Goal: Task Accomplishment & Management: Complete application form

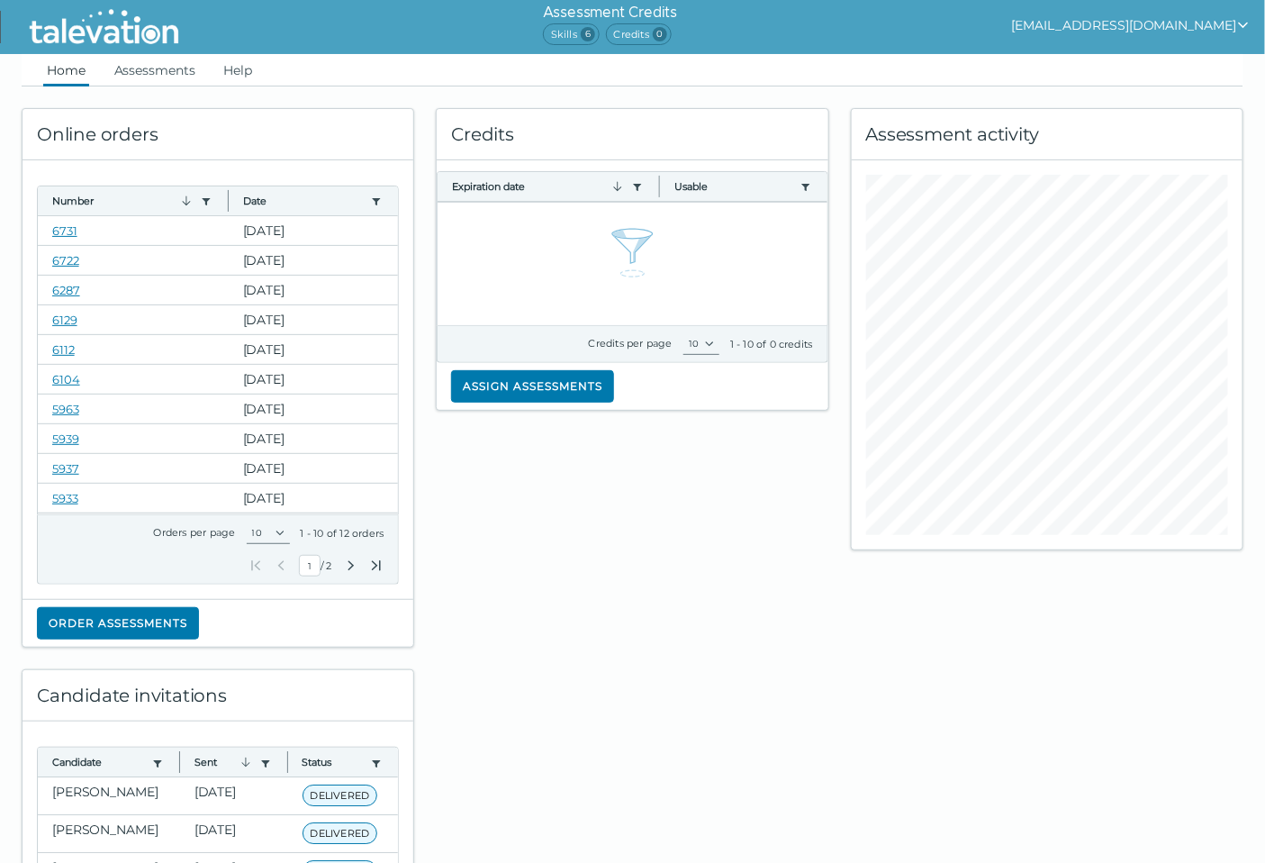
click at [646, 619] on div "Credits Expiration date Use left or right key to resize the column Usable Use l…" at bounding box center [632, 366] width 414 height 561
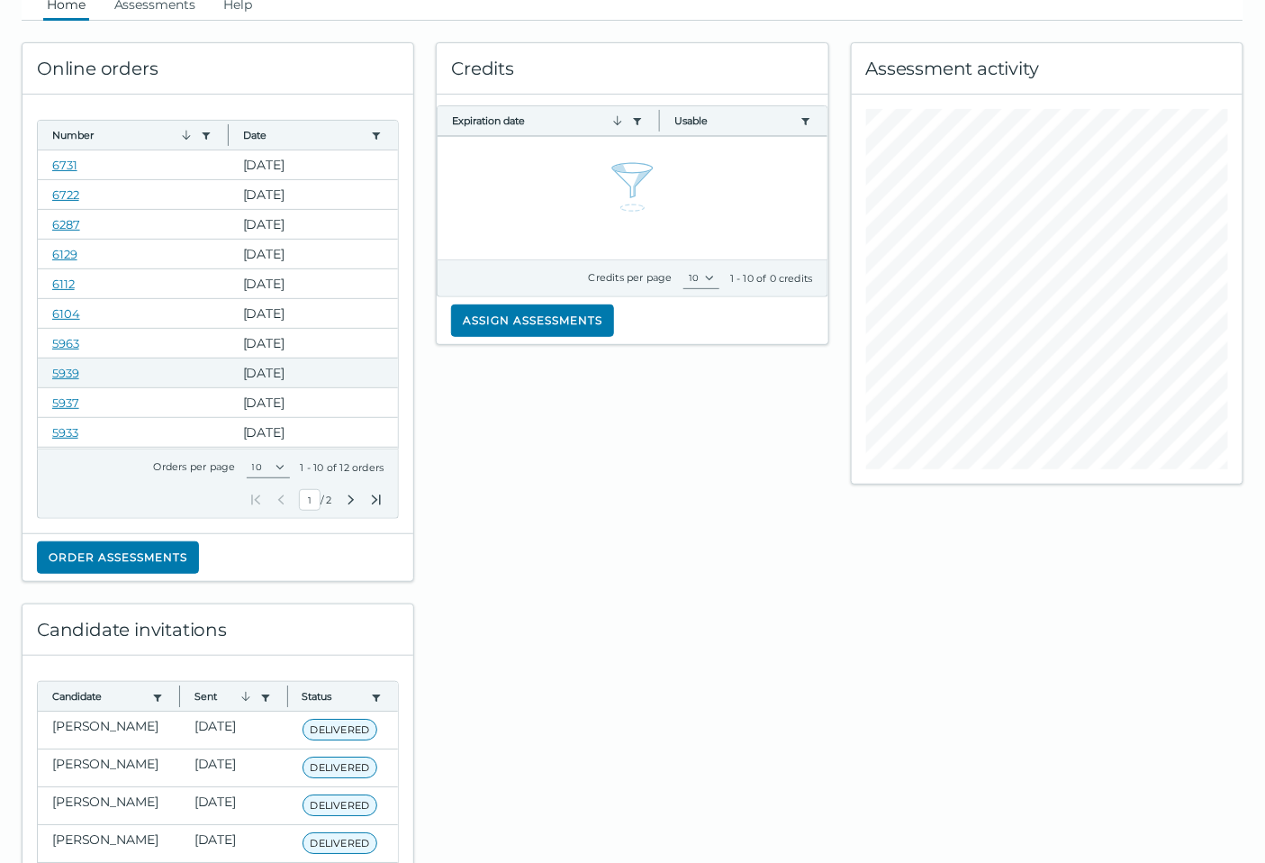
scroll to position [100, 0]
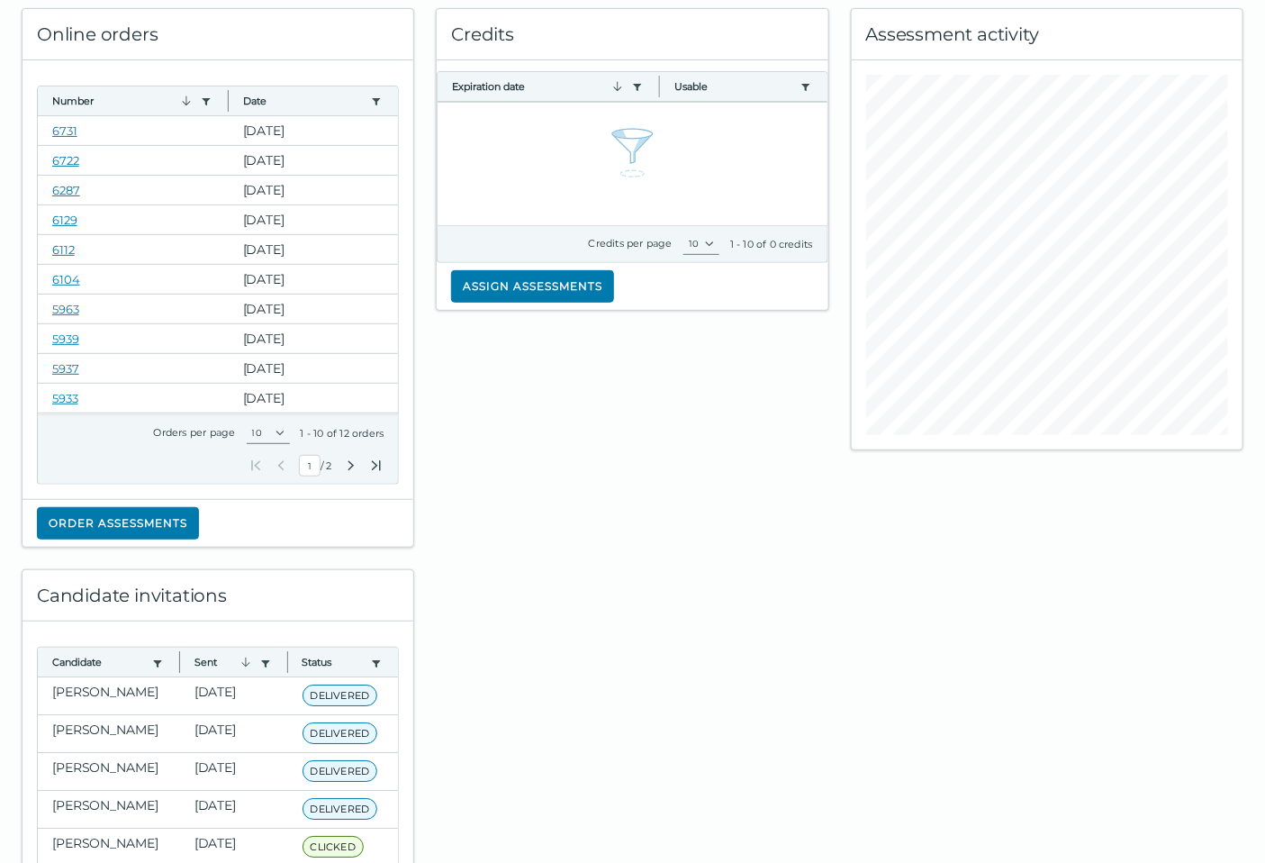
click at [679, 497] on div "Credits Expiration date Use left or right key to resize the column Usable Use l…" at bounding box center [632, 266] width 414 height 561
drag, startPoint x: 646, startPoint y: 484, endPoint x: 685, endPoint y: 491, distance: 39.2
click at [662, 478] on div "Credits Expiration date Use left or right key to resize the column Usable Use l…" at bounding box center [632, 266] width 414 height 561
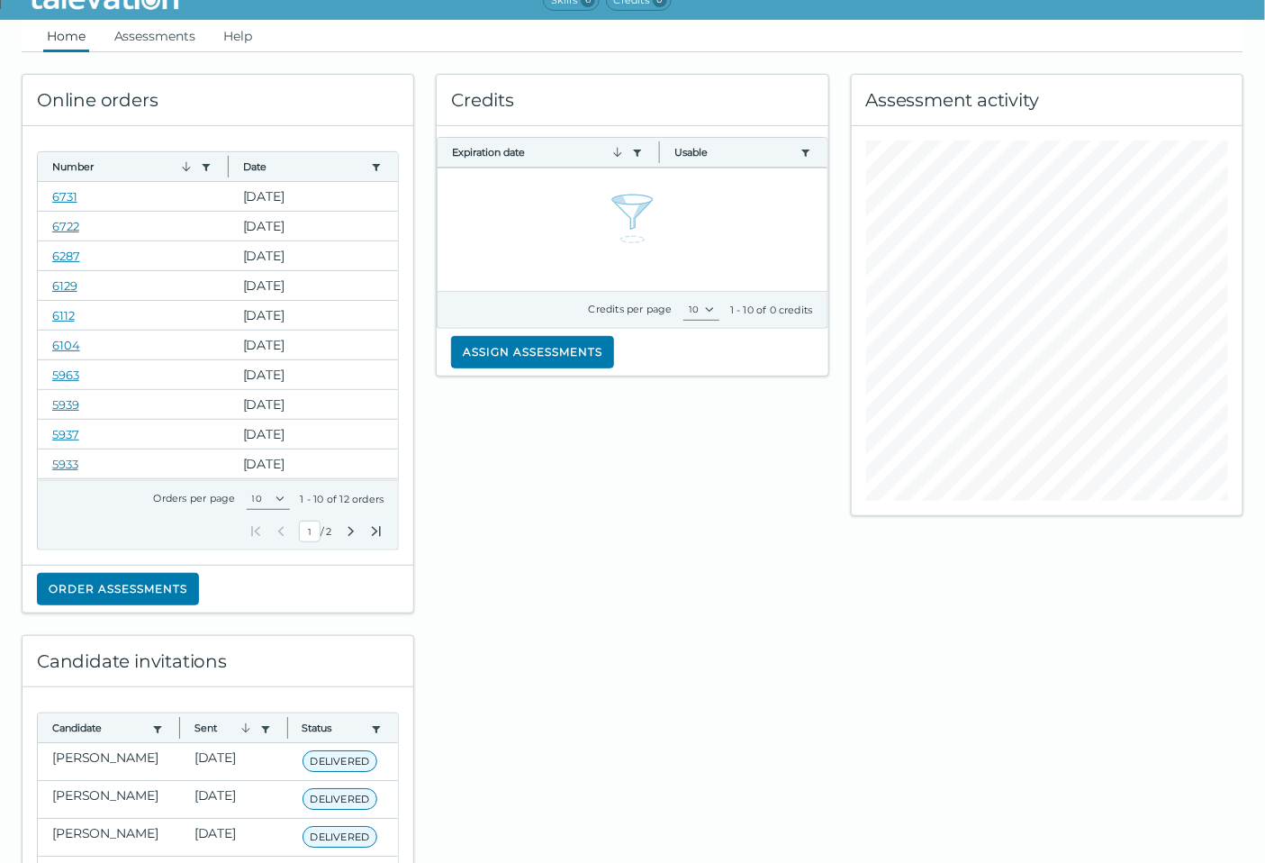
scroll to position [0, 0]
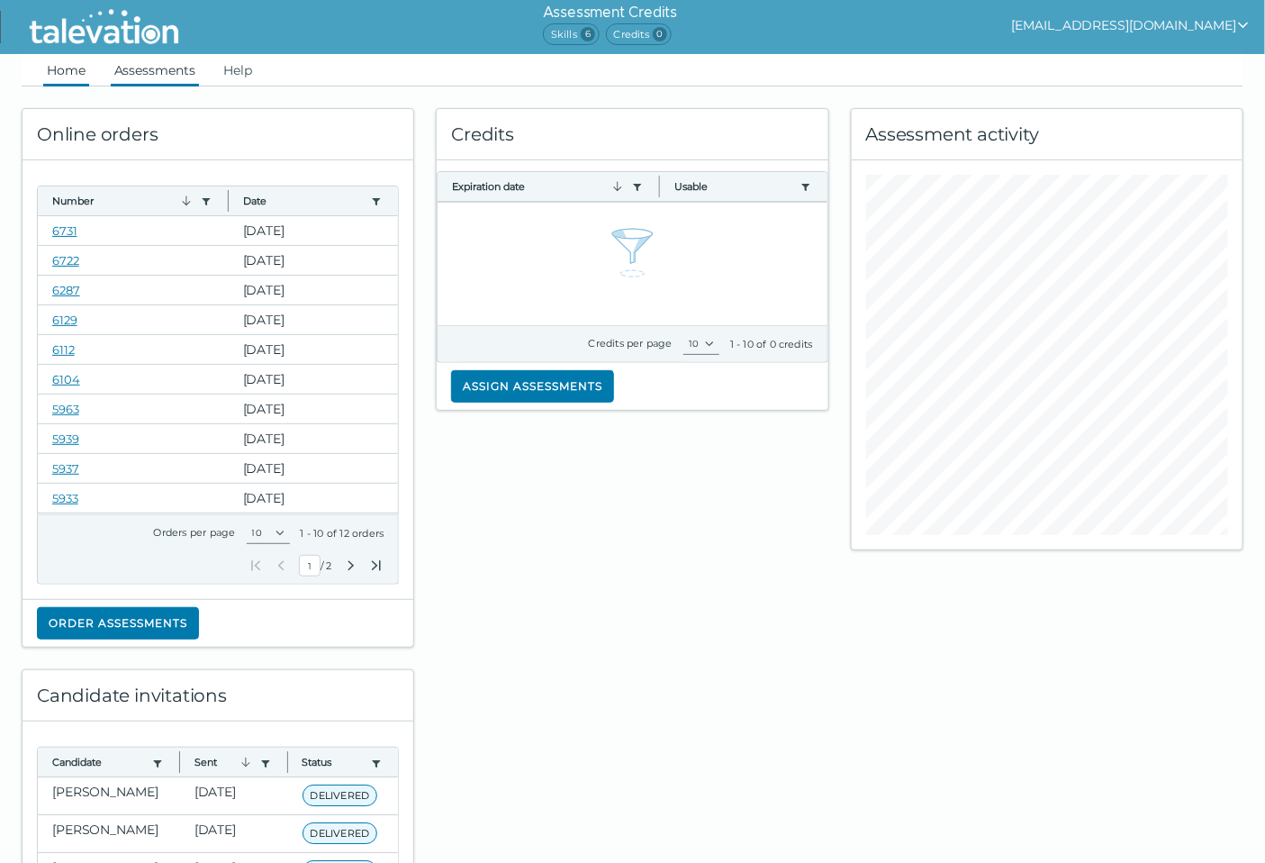
click at [166, 69] on link "Assessments" at bounding box center [155, 70] width 88 height 32
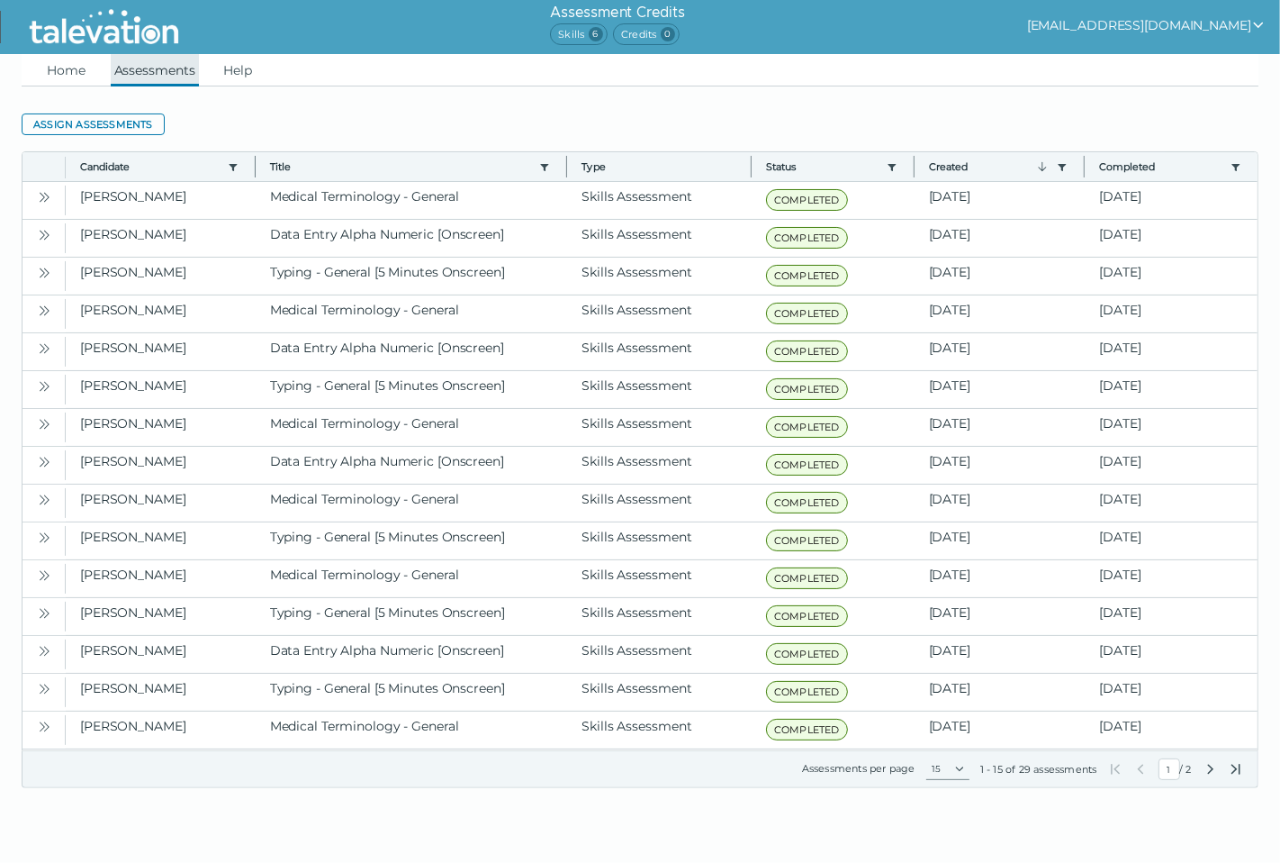
click at [158, 69] on link "Assessments" at bounding box center [155, 70] width 88 height 32
click at [49, 56] on link "Home" at bounding box center [66, 70] width 46 height 32
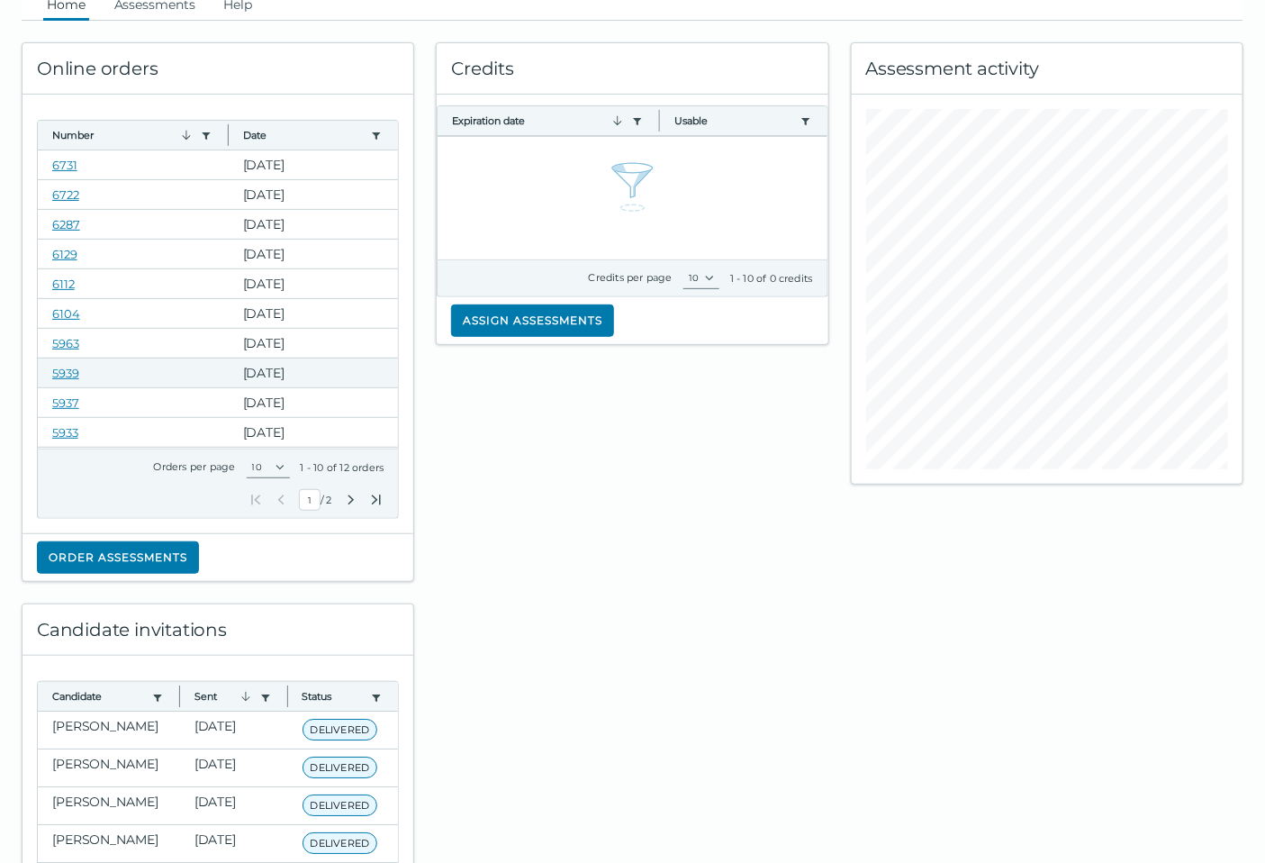
scroll to position [100, 0]
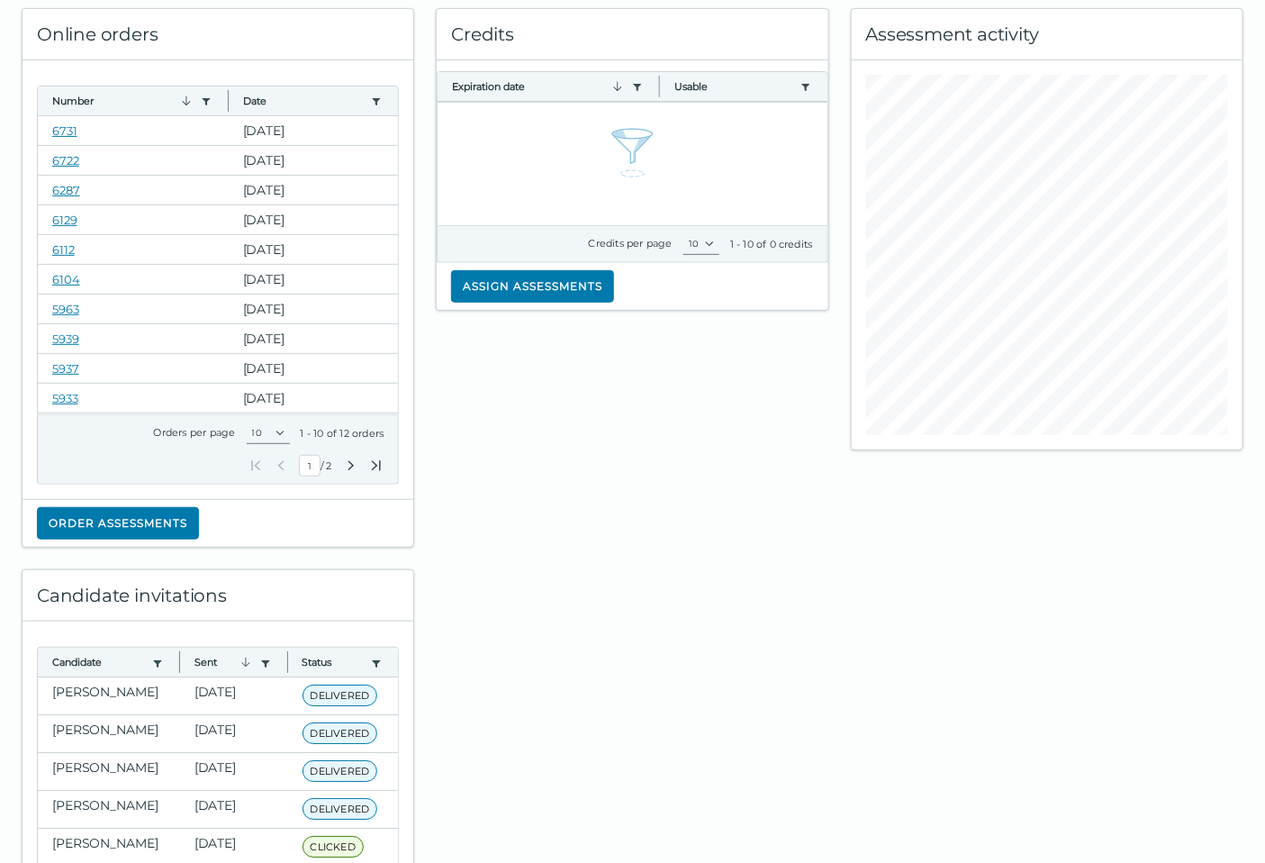
click at [552, 528] on div "Credits Expiration date Use left or right key to resize the column Usable Use l…" at bounding box center [632, 266] width 414 height 561
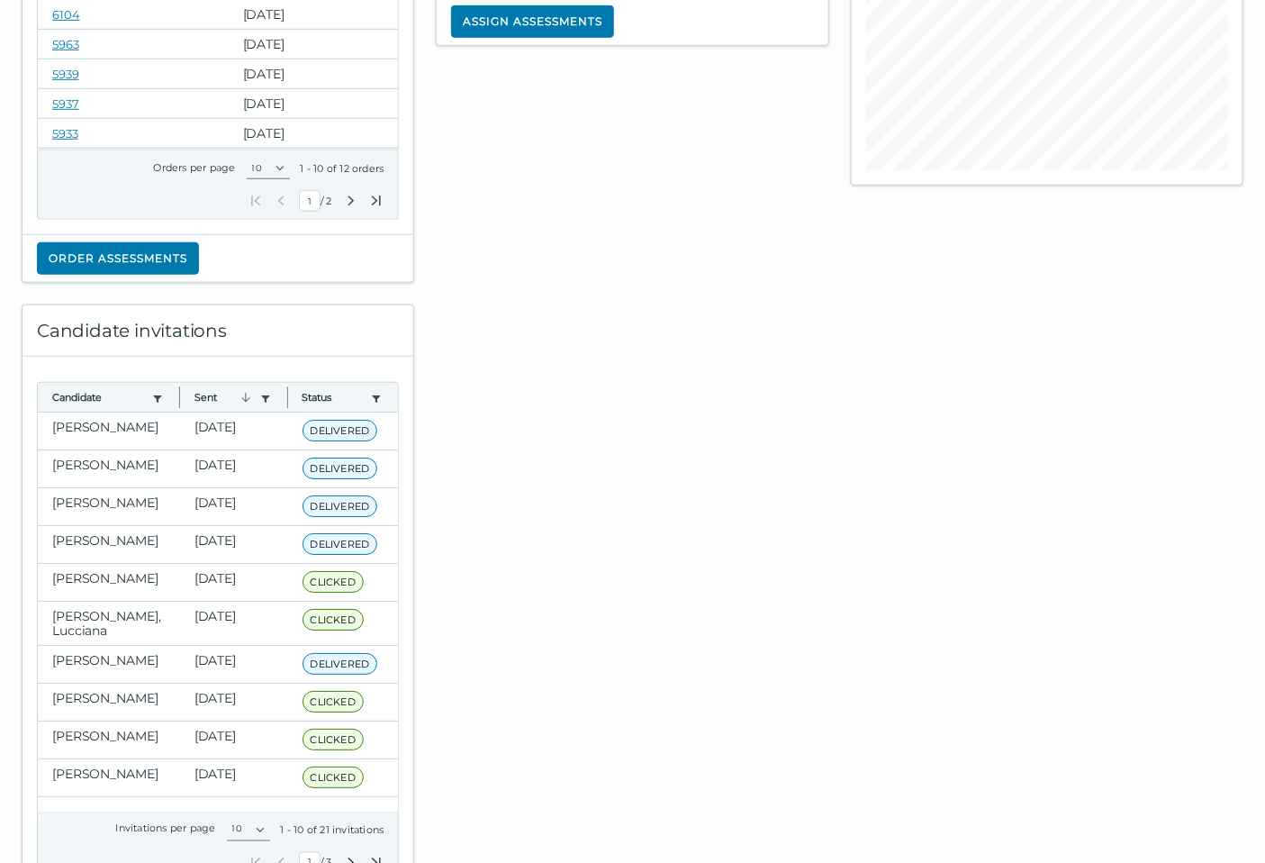
scroll to position [400, 0]
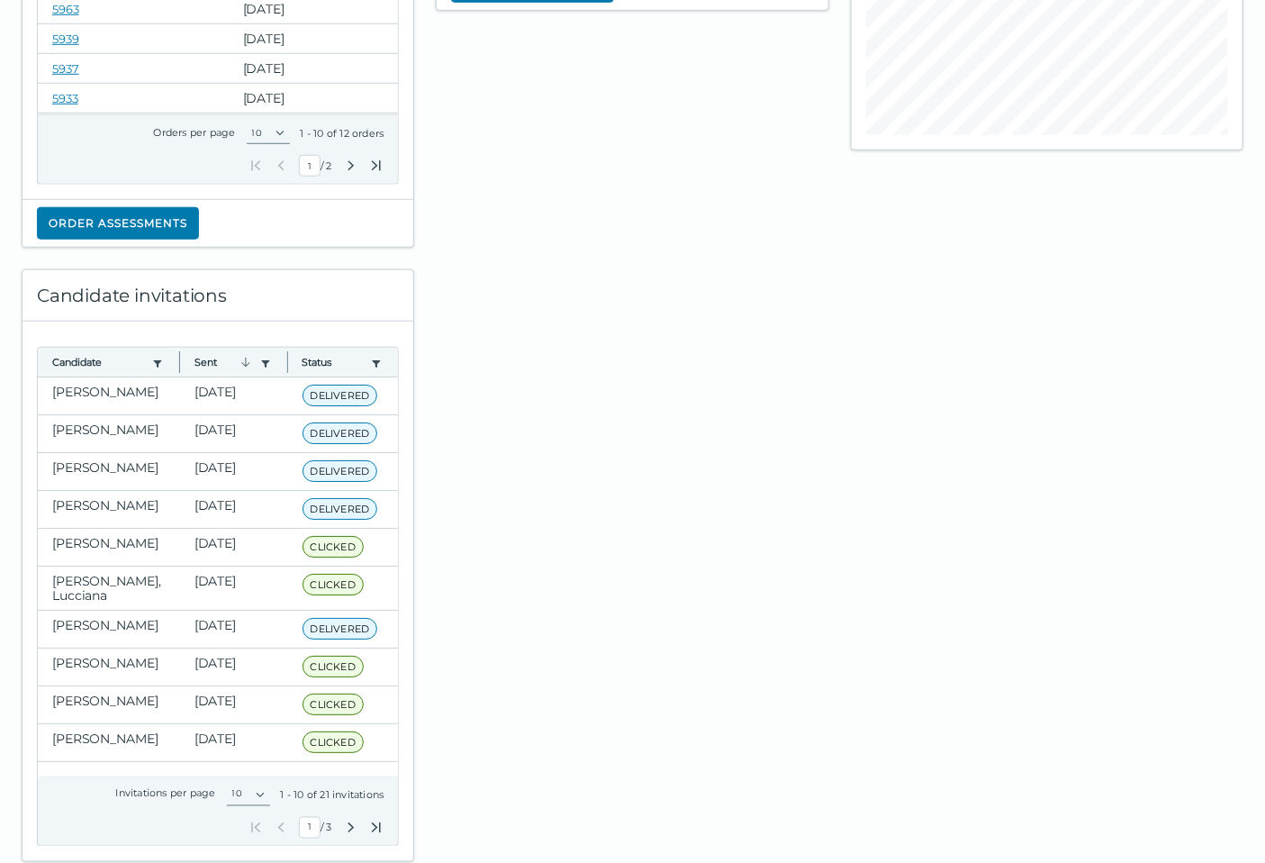
click at [823, 470] on div at bounding box center [632, 554] width 414 height 613
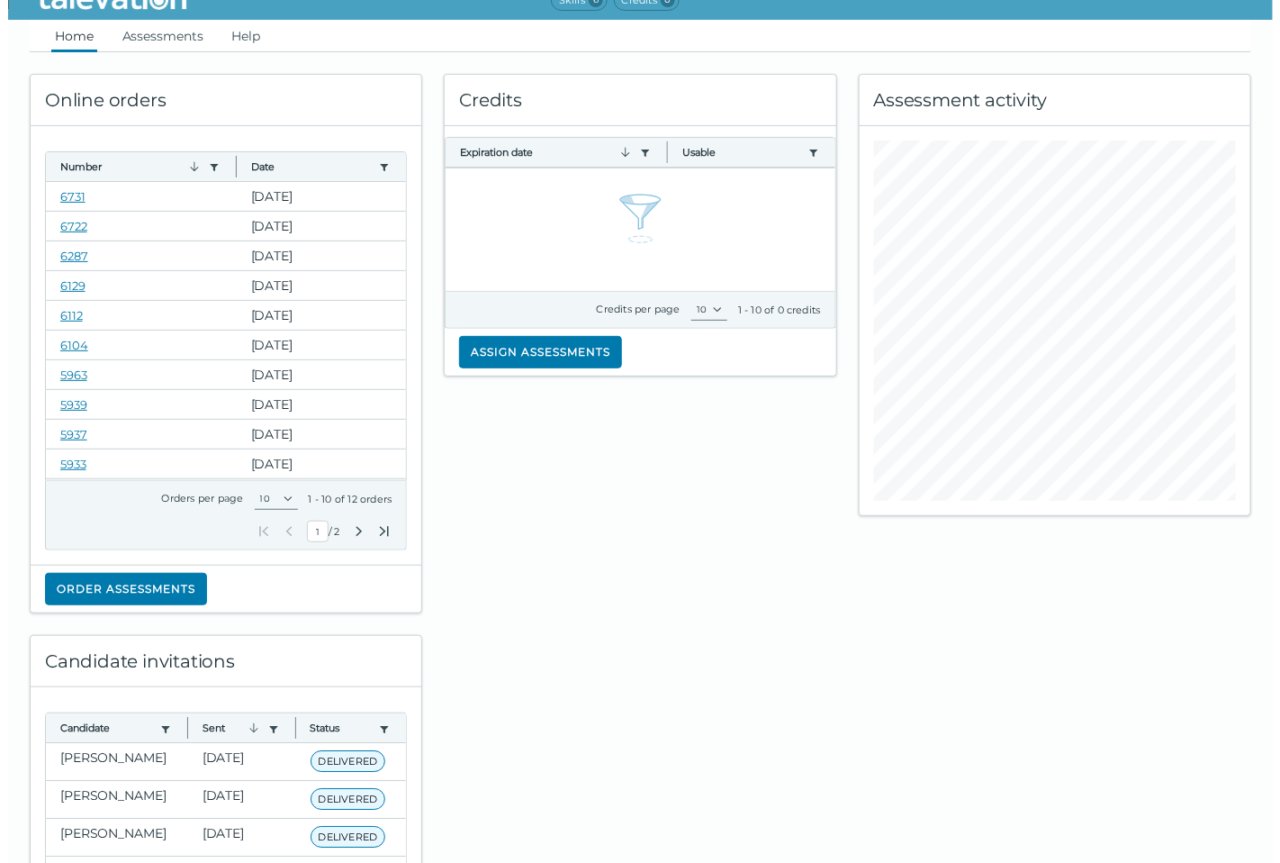
scroll to position [0, 0]
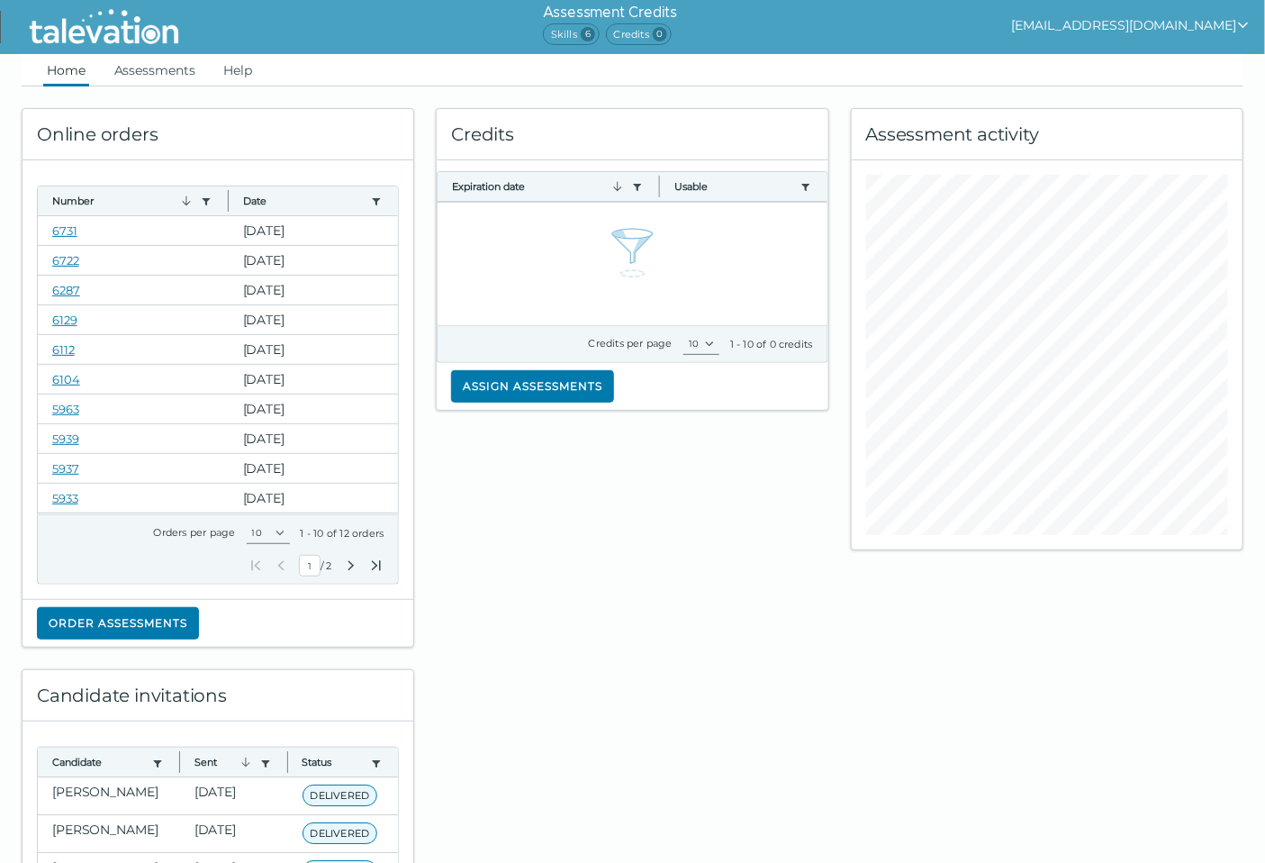
click at [540, 532] on div "Credits Expiration date Use left or right key to resize the column Usable Use l…" at bounding box center [632, 366] width 414 height 561
click at [519, 385] on button "Assign assessments" at bounding box center [532, 386] width 163 height 32
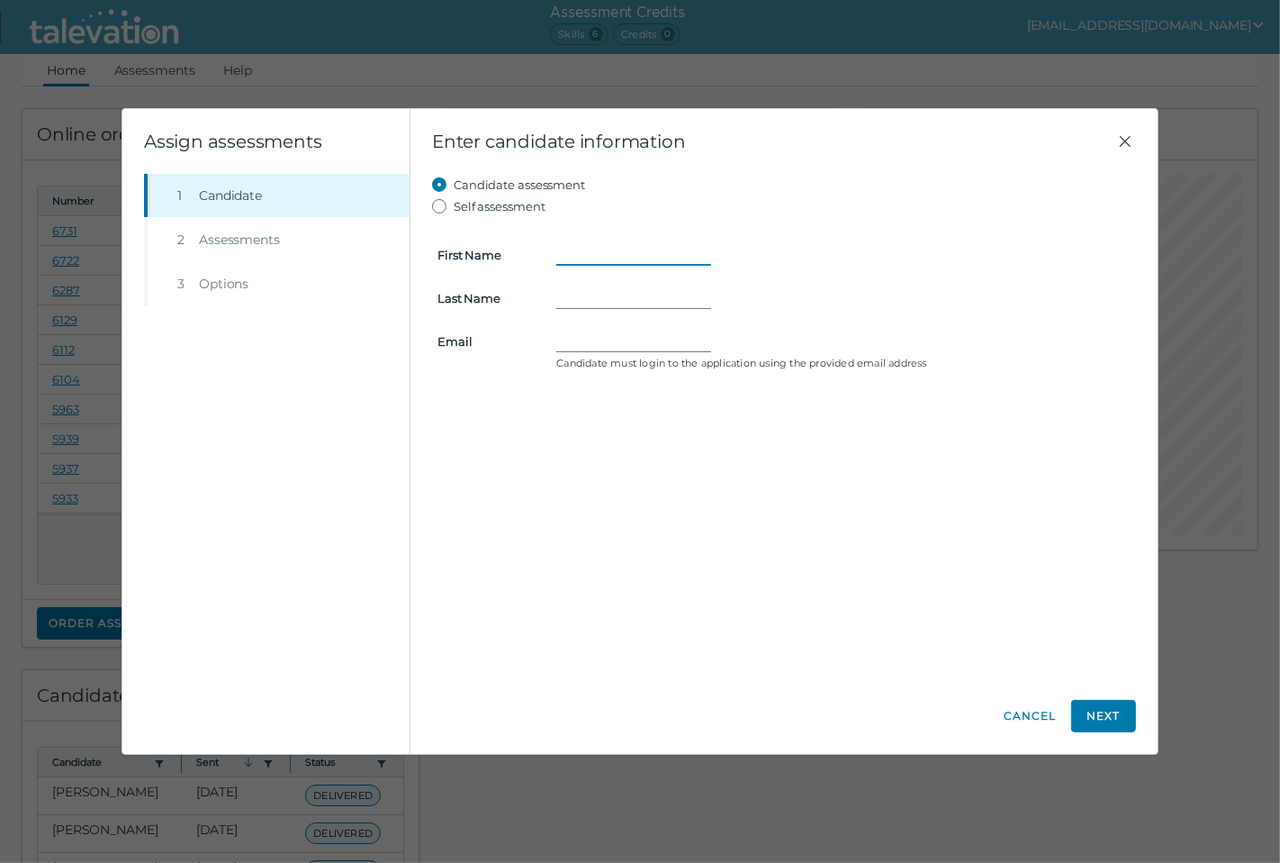
click at [587, 249] on input "First Name" at bounding box center [633, 255] width 155 height 22
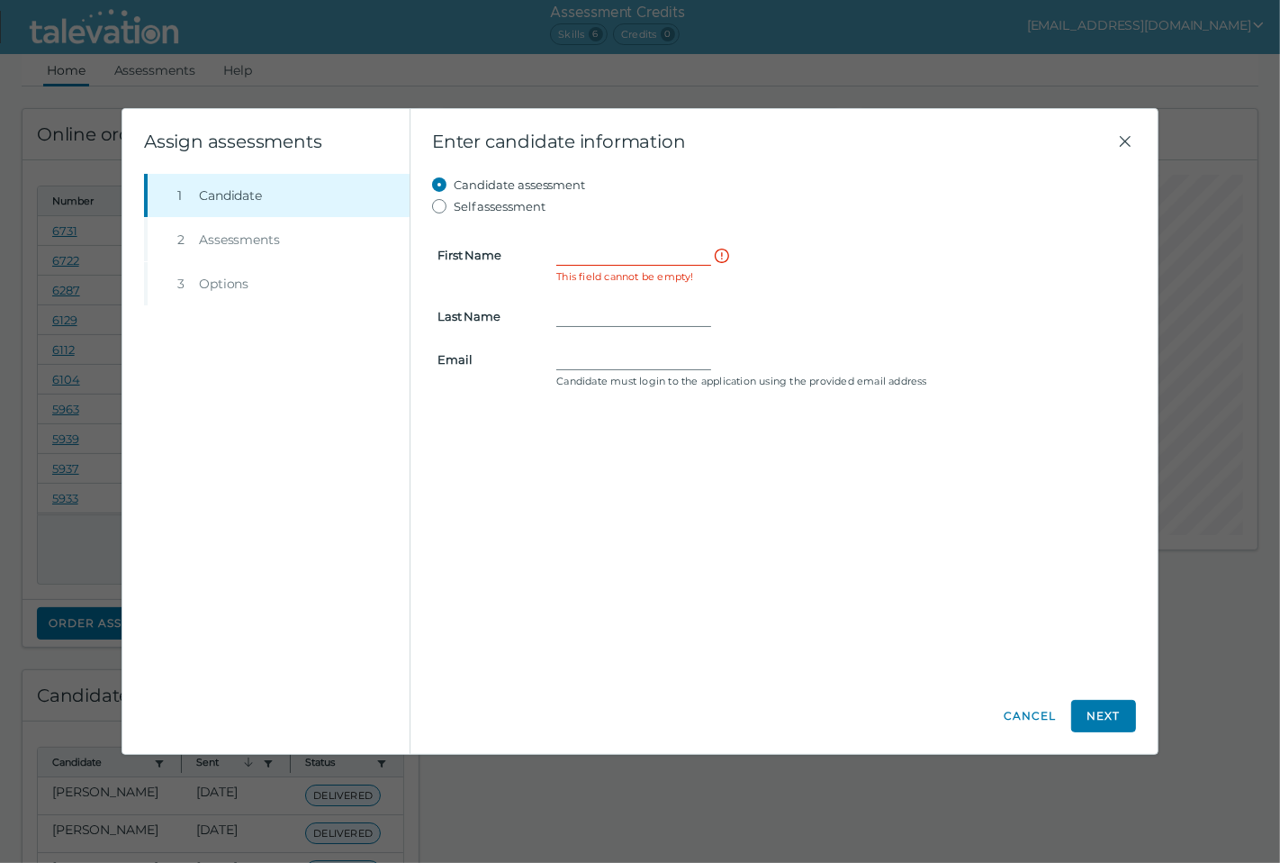
click at [633, 318] on form "First Name This field cannot be empty! Last Name Email Candidate must login to …" at bounding box center [784, 305] width 704 height 176
click at [630, 344] on form "First Name This field cannot be empty! Last Name Email Candidate must login to …" at bounding box center [784, 305] width 704 height 176
click at [607, 256] on input "First Name" at bounding box center [633, 255] width 155 height 22
drag, startPoint x: 563, startPoint y: 236, endPoint x: 589, endPoint y: 243, distance: 27.1
click at [563, 237] on form "First Name This field cannot be empty! Last Name Email Candidate must login to …" at bounding box center [784, 305] width 704 height 176
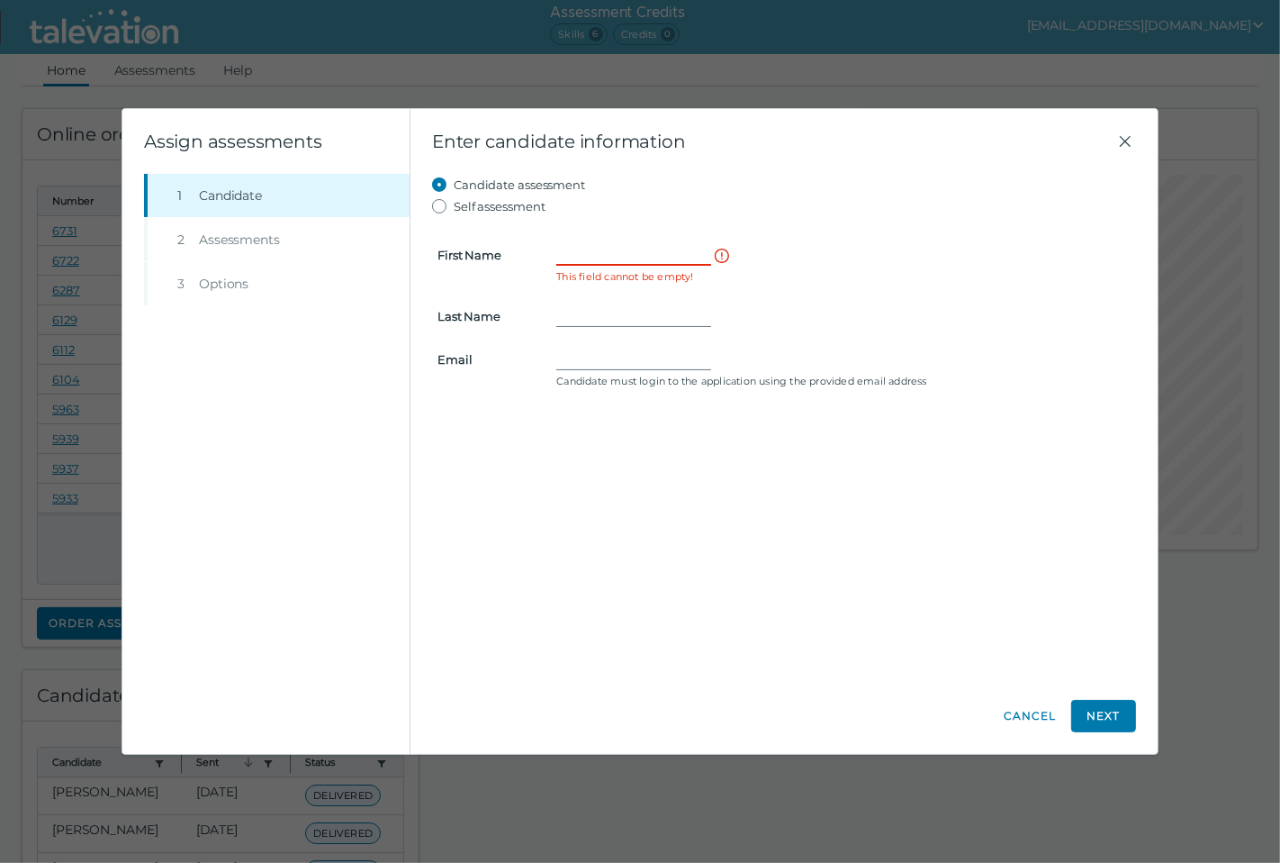
click at [598, 244] on input "First Name" at bounding box center [633, 255] width 155 height 22
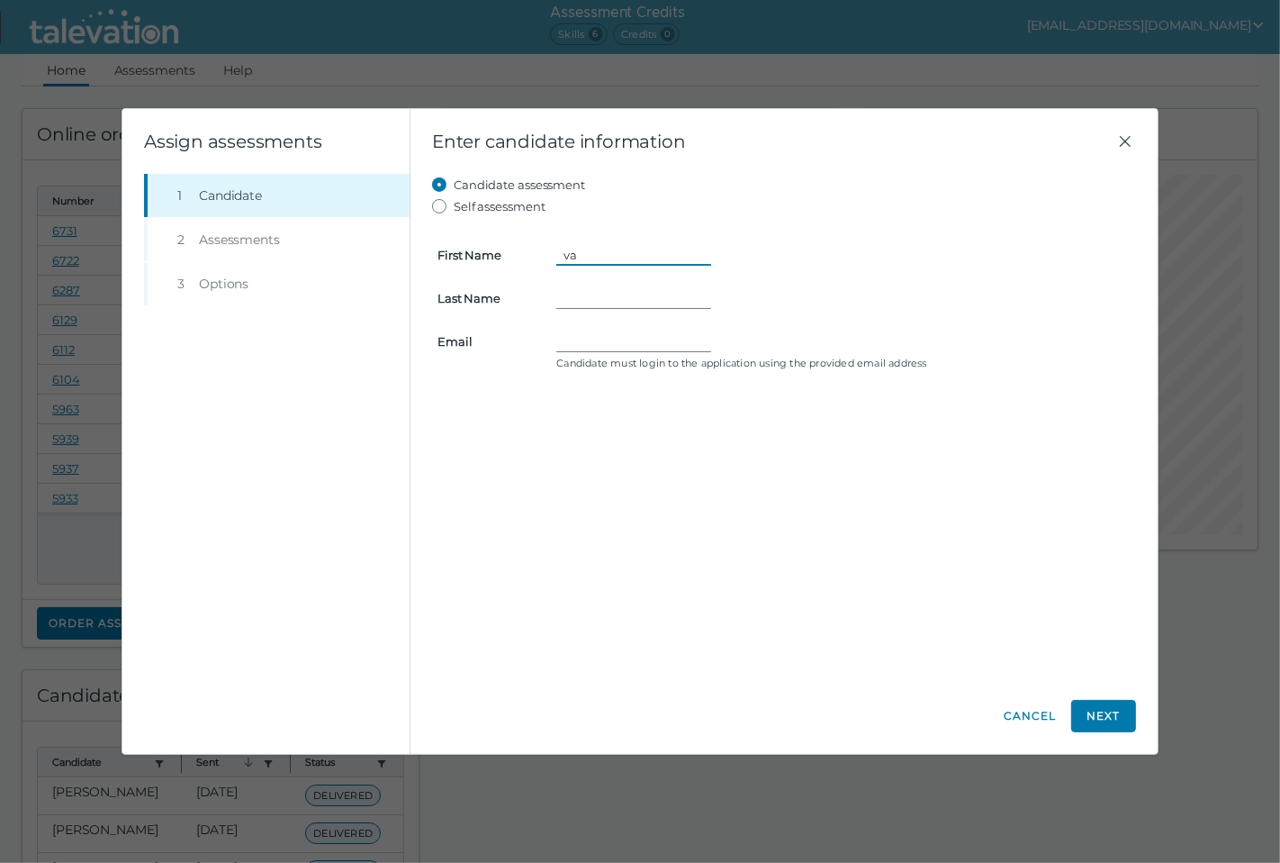
type input "v"
type input "[PERSON_NAME]"
click at [610, 327] on form "First Name [PERSON_NAME] Last Name [PERSON_NAME] Email Candidate must login to …" at bounding box center [784, 296] width 704 height 158
click at [600, 339] on input "Email" at bounding box center [633, 341] width 155 height 22
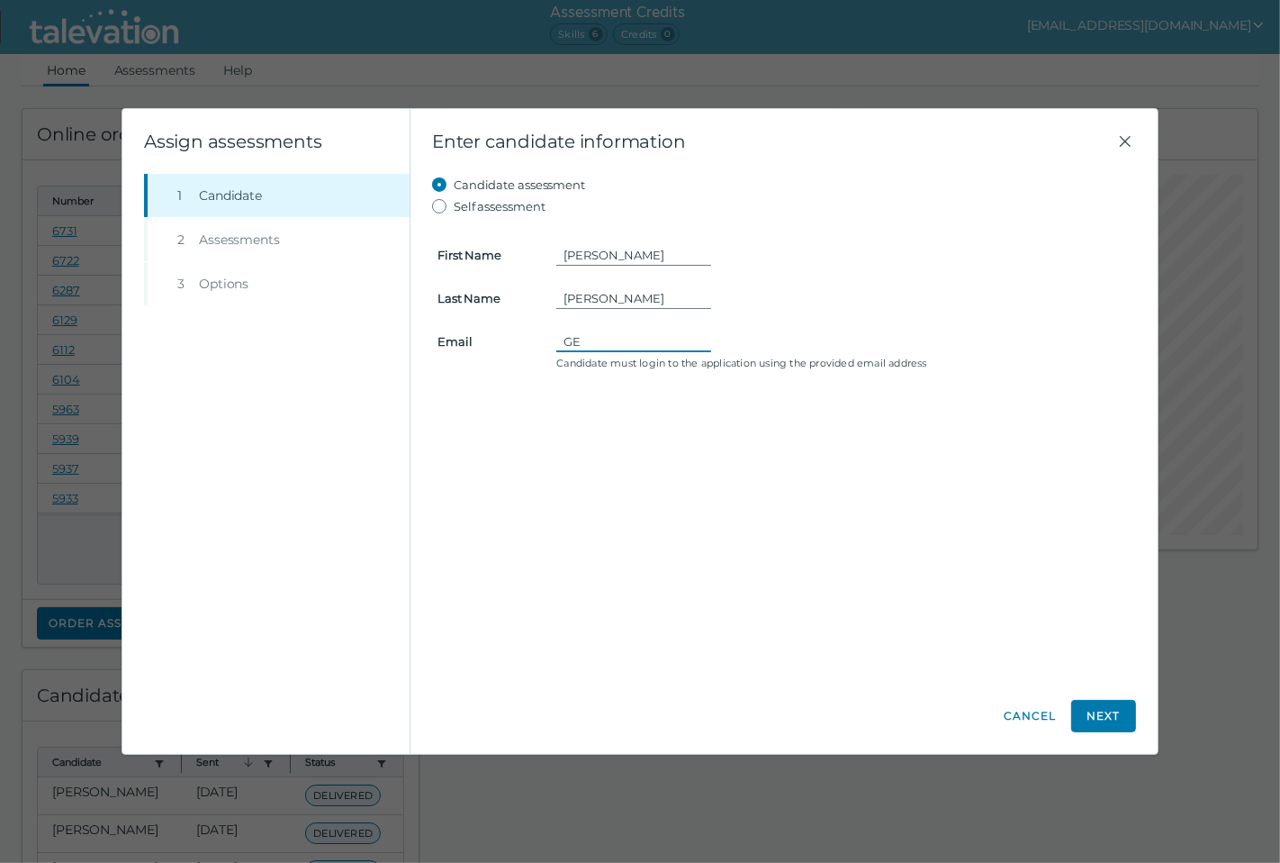
type input "G"
click at [597, 330] on input "Email" at bounding box center [633, 341] width 155 height 22
type input "G"
type input "[EMAIL_ADDRESS][DOMAIN_NAME]"
click at [1098, 721] on button "Next" at bounding box center [1103, 716] width 65 height 32
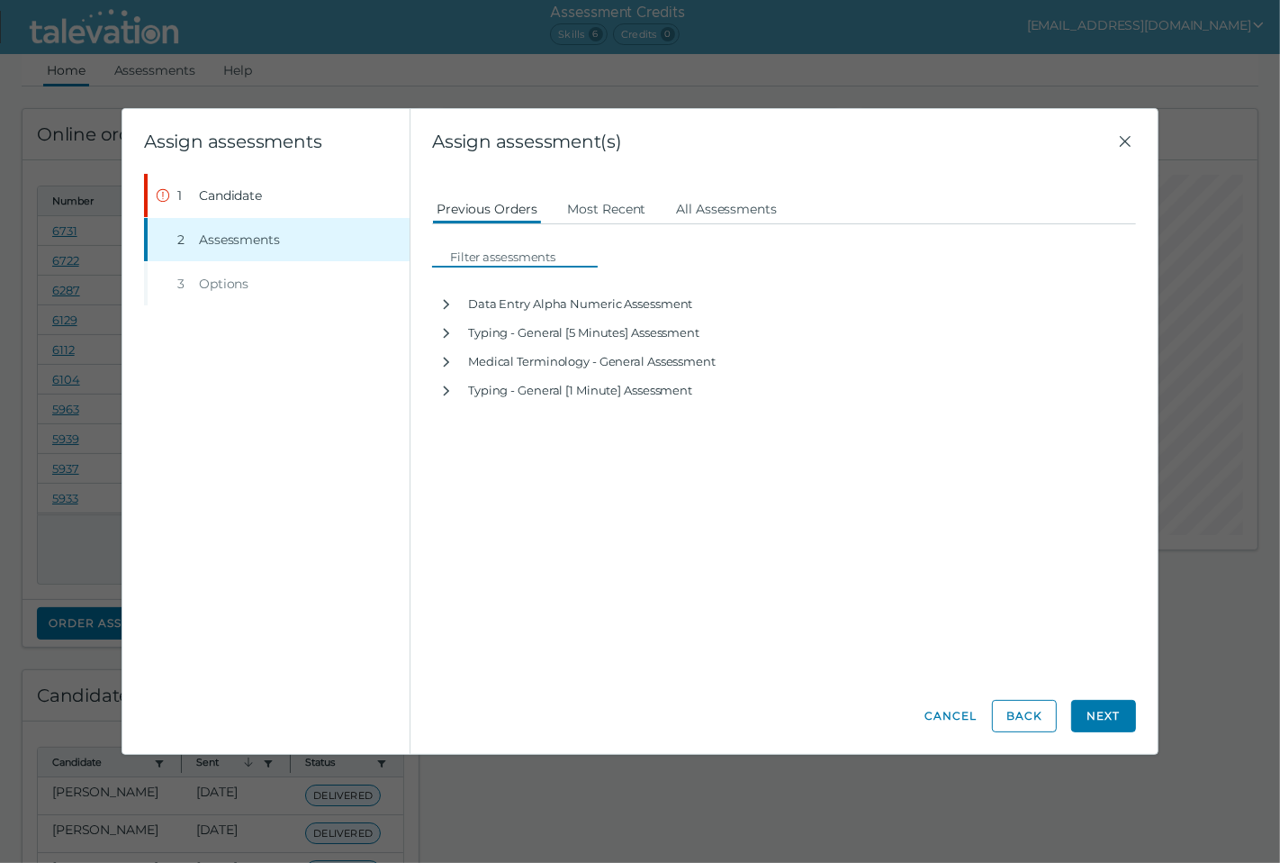
click at [549, 253] on input at bounding box center [520, 257] width 155 height 22
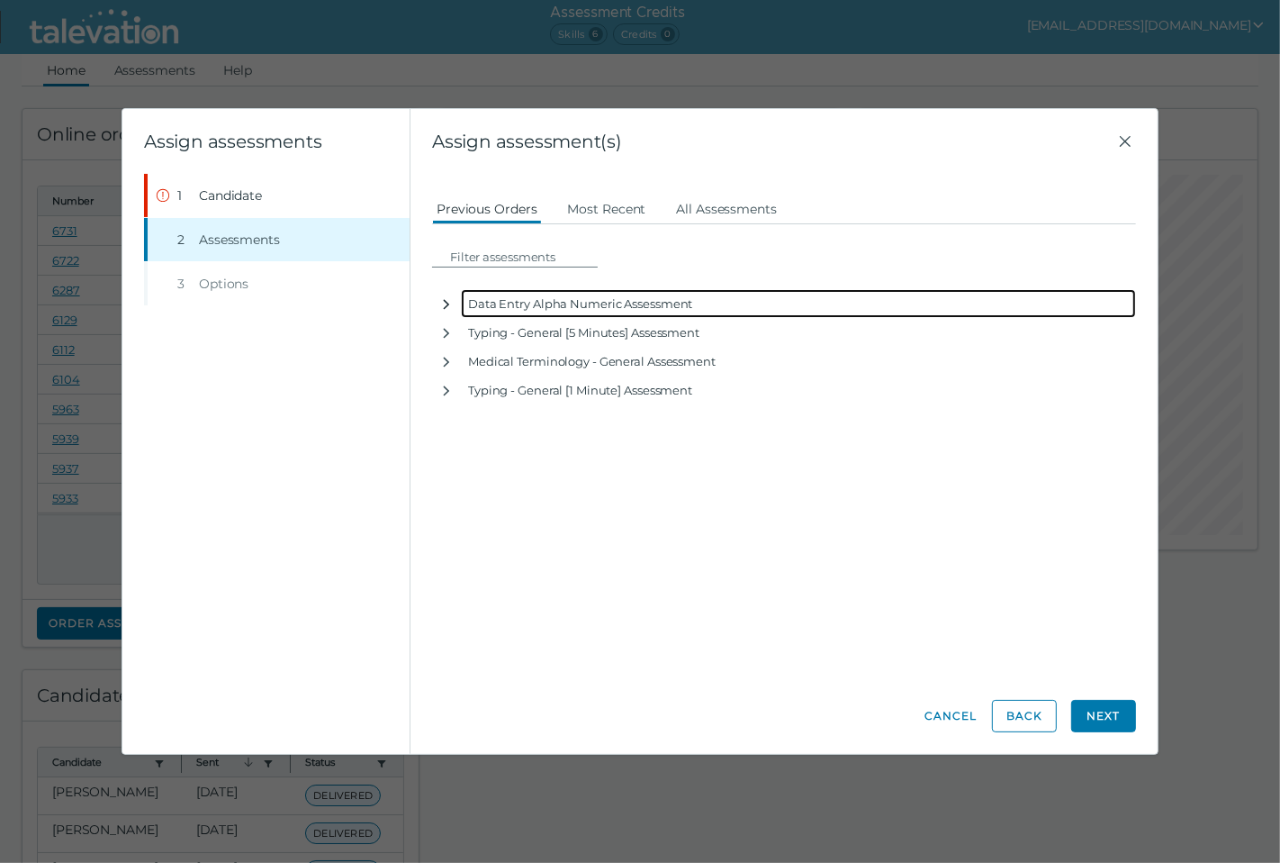
click at [444, 303] on icon "button" at bounding box center [446, 304] width 14 height 14
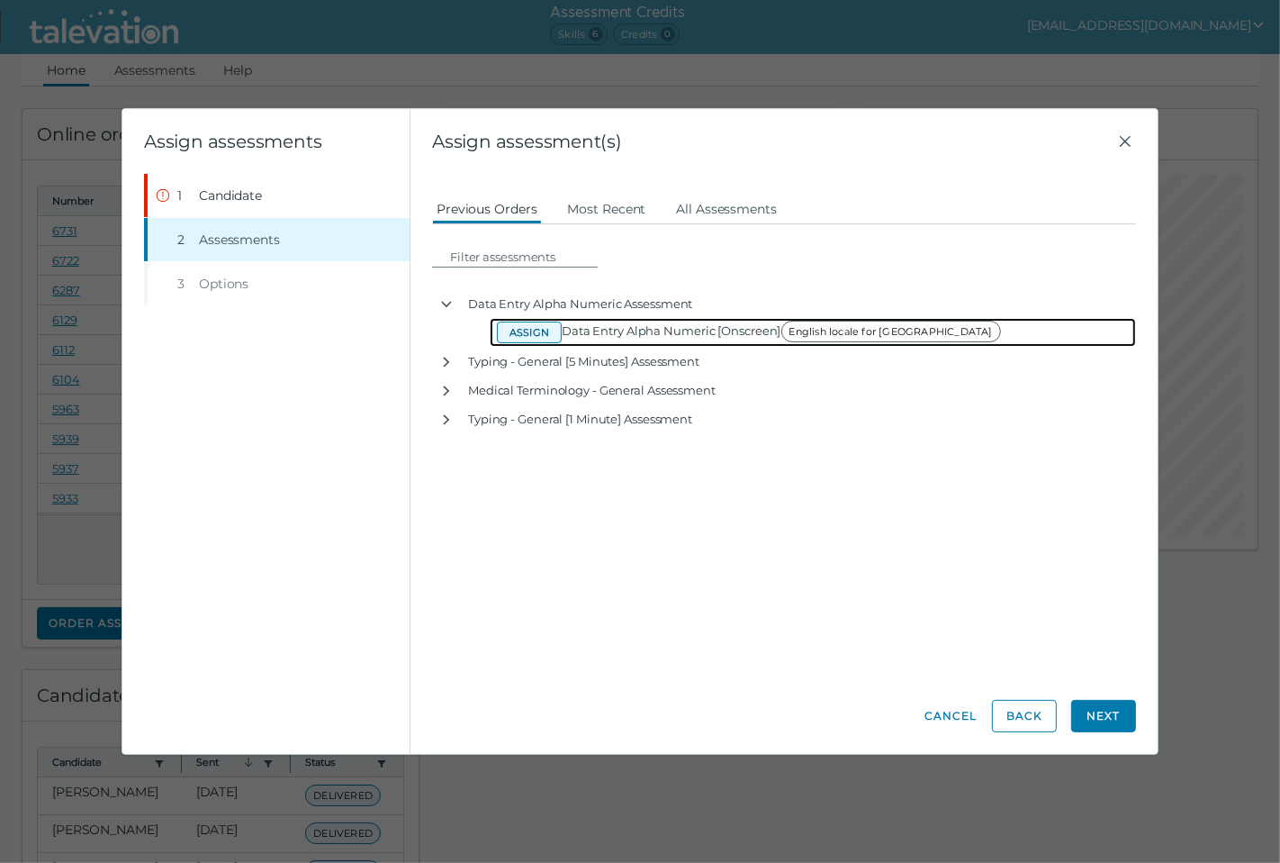
click at [511, 330] on button "Assign" at bounding box center [529, 332] width 65 height 22
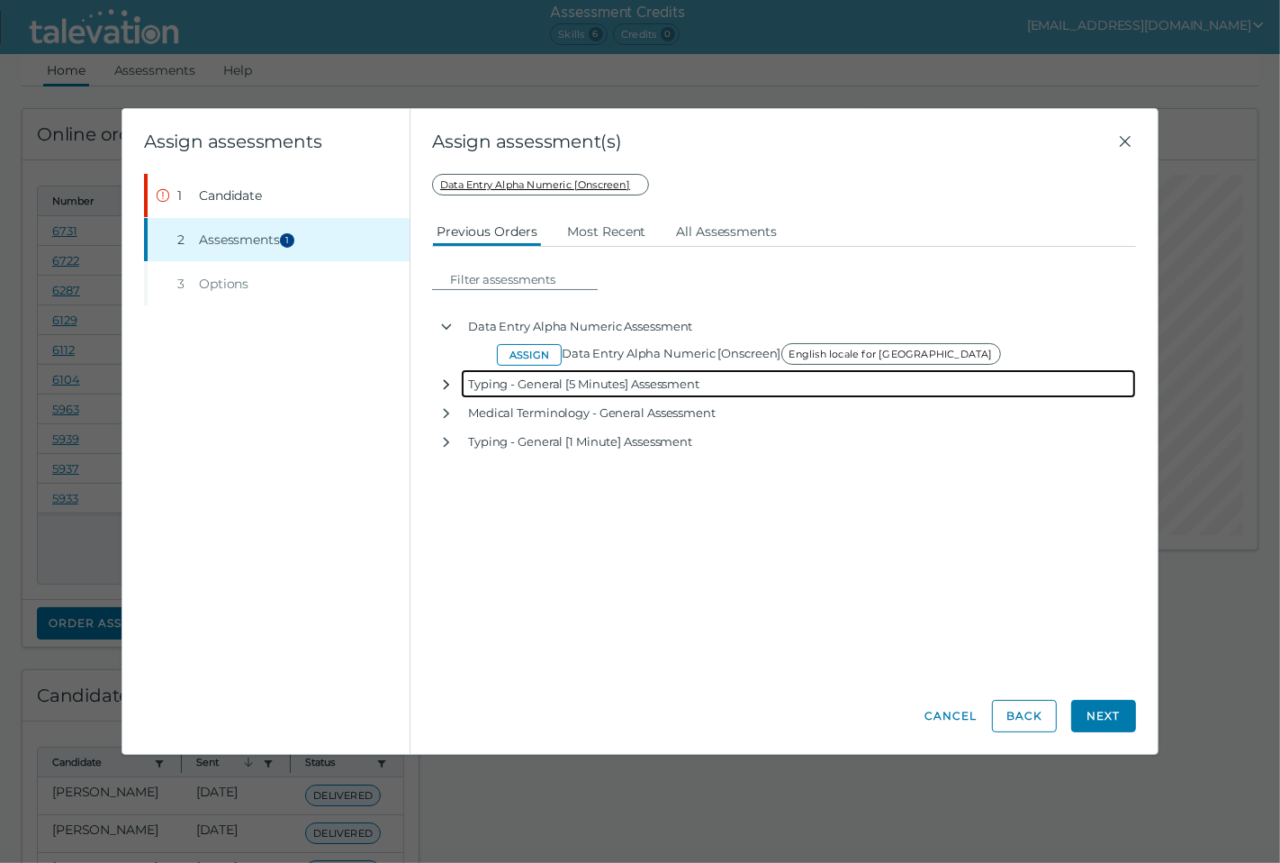
click at [446, 387] on icon "button" at bounding box center [446, 384] width 14 height 14
click at [446, 381] on icon "button" at bounding box center [446, 384] width 14 height 14
click at [446, 381] on icon "button" at bounding box center [447, 384] width 6 height 10
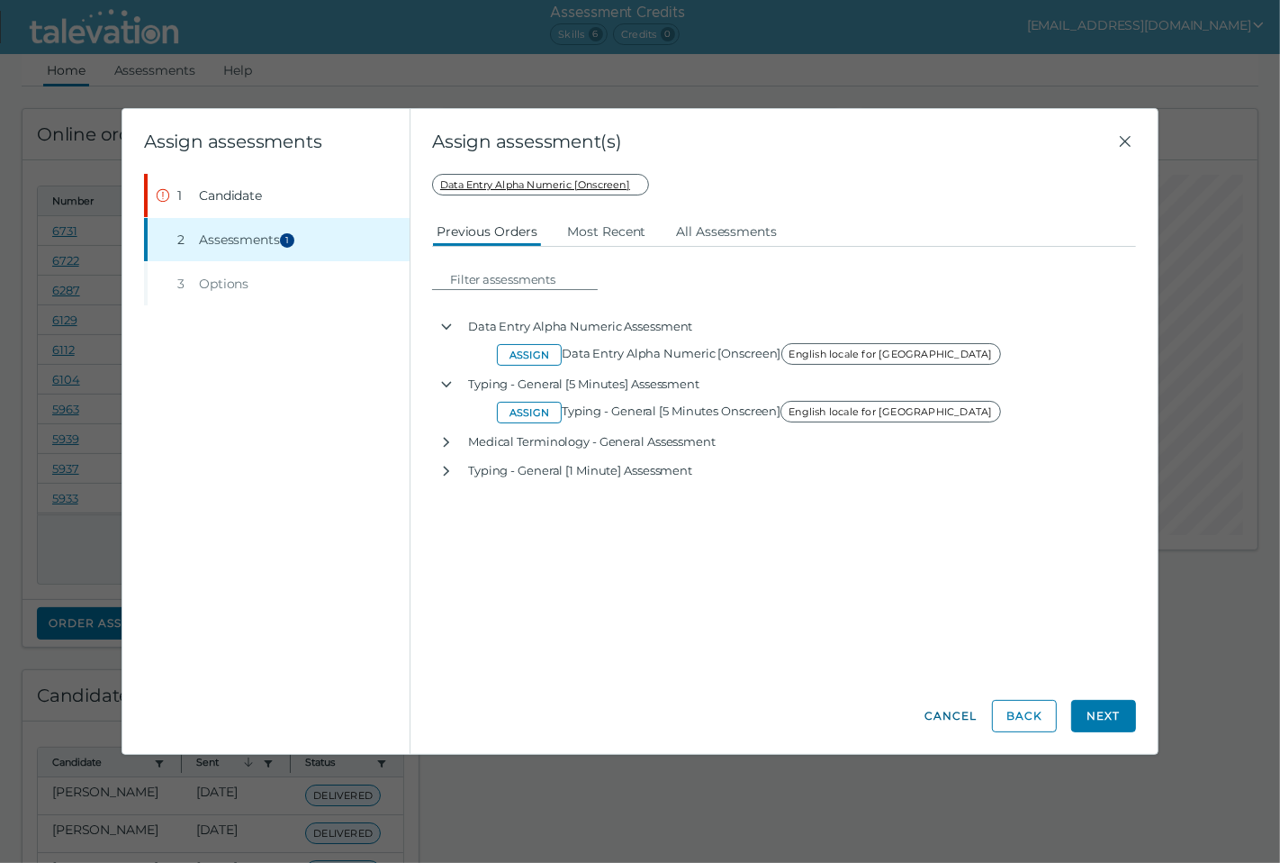
click at [948, 708] on button "Cancel" at bounding box center [951, 716] width 54 height 32
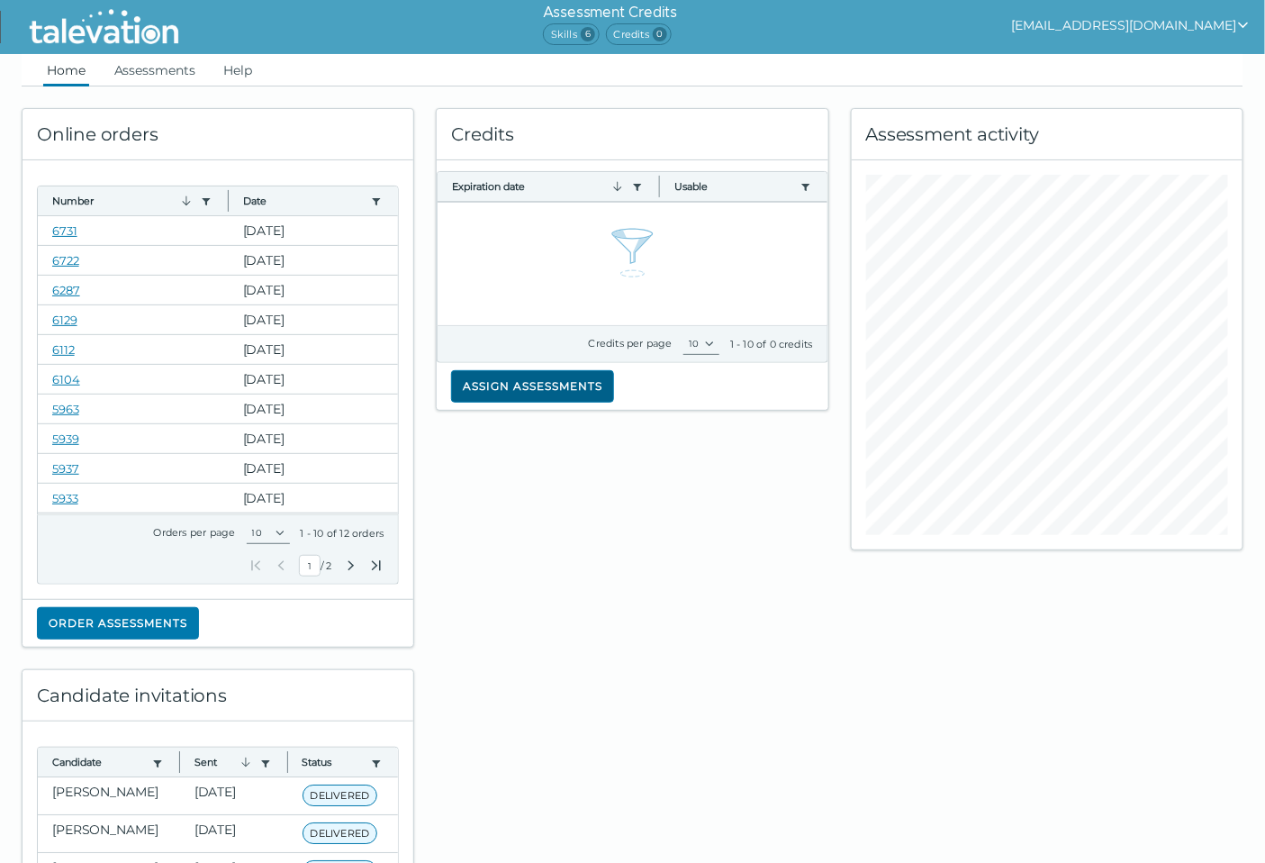
click at [556, 381] on button "Assign assessments" at bounding box center [532, 386] width 163 height 32
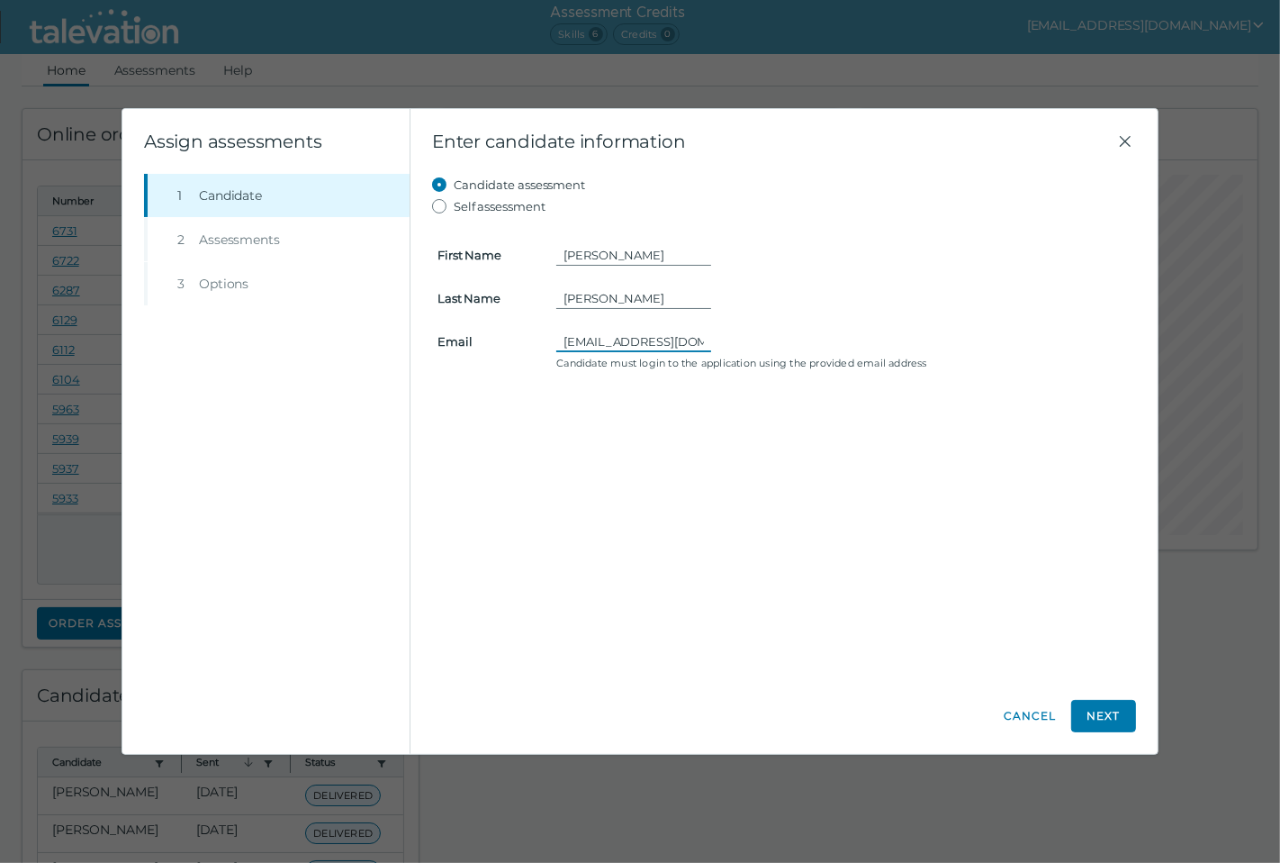
click at [614, 339] on input "[EMAIL_ADDRESS][DOMAIN_NAME]" at bounding box center [633, 341] width 155 height 22
drag, startPoint x: 614, startPoint y: 339, endPoint x: 546, endPoint y: 316, distance: 72.3
click at [546, 316] on form "First Name [PERSON_NAME] Last Name [PERSON_NAME] Email [PERSON_NAME][EMAIL_ADDR…" at bounding box center [784, 296] width 704 height 158
click at [721, 343] on div "[EMAIL_ADDRESS][DOMAIN_NAME]" at bounding box center [843, 341] width 574 height 22
click at [702, 339] on input "[EMAIL_ADDRESS][DOMAIN_NAME]" at bounding box center [633, 341] width 155 height 22
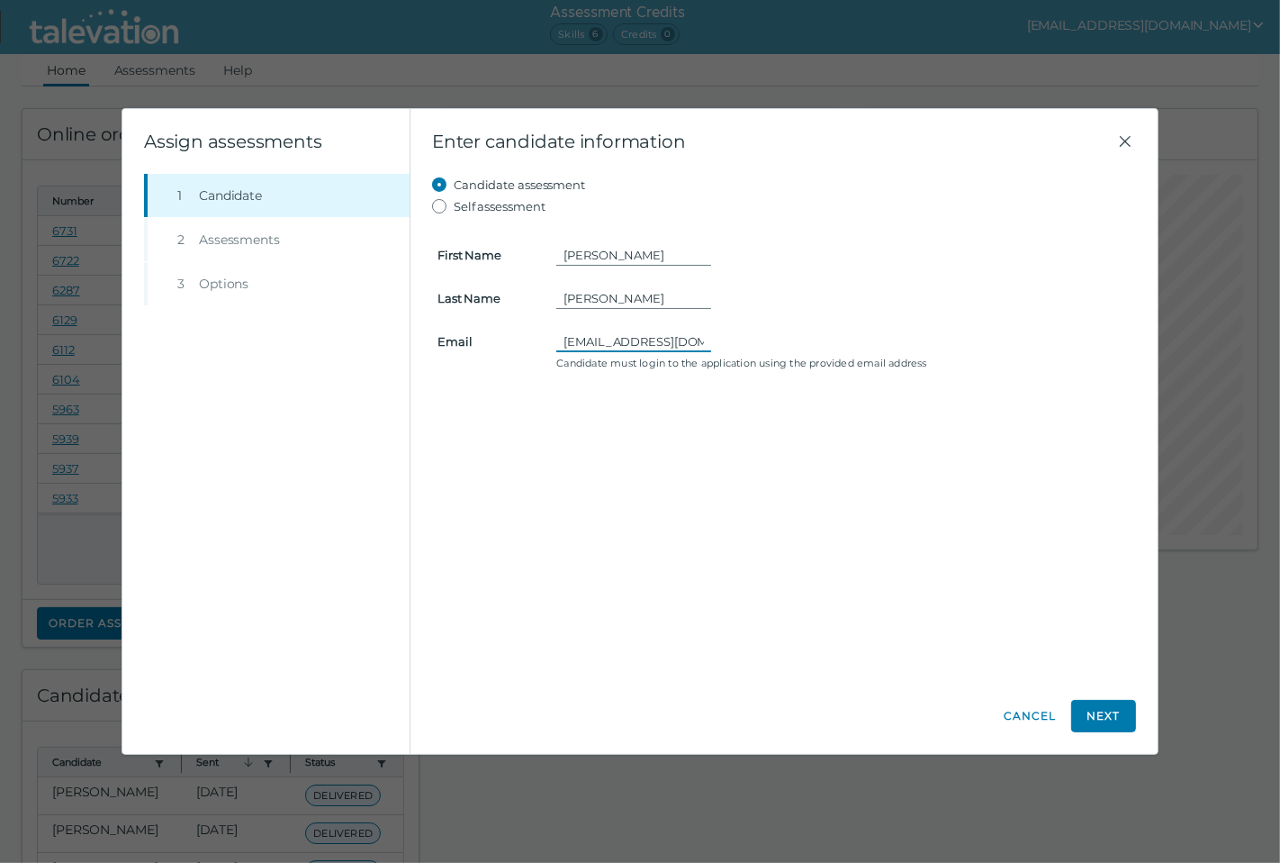
drag, startPoint x: 613, startPoint y: 345, endPoint x: 652, endPoint y: 353, distance: 39.6
click at [613, 346] on input "[EMAIL_ADDRESS][DOMAIN_NAME]" at bounding box center [633, 341] width 155 height 22
click at [1119, 145] on icon "Close" at bounding box center [1126, 142] width 22 height 22
